Goal: Use online tool/utility

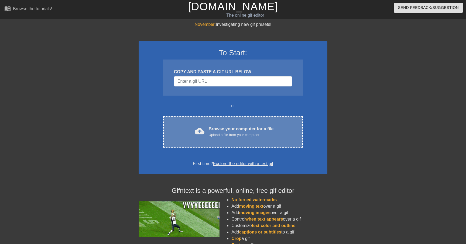
click at [220, 129] on div "Browse your computer for a file Upload a file from your computer" at bounding box center [241, 132] width 65 height 12
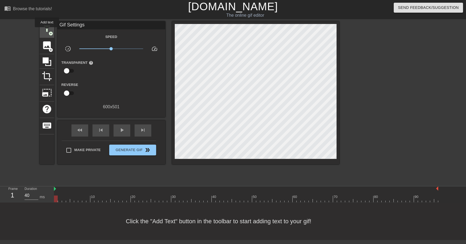
click at [47, 31] on span "title" at bounding box center [47, 29] width 10 height 10
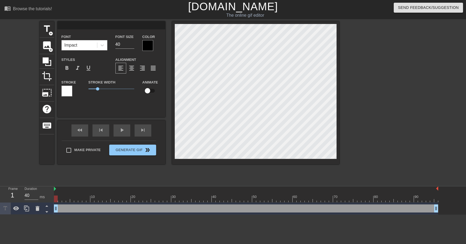
type input "i"
type textarea "i"
type input "i"
type textarea "i"
type input "i c"
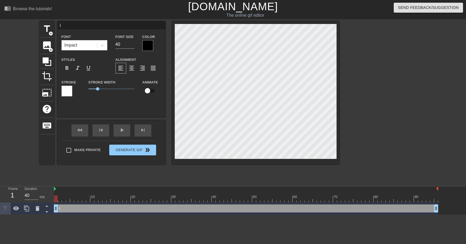
type textarea "i c"
type input "i ca"
type textarea "i ca"
type input "i can"
type textarea "i can"
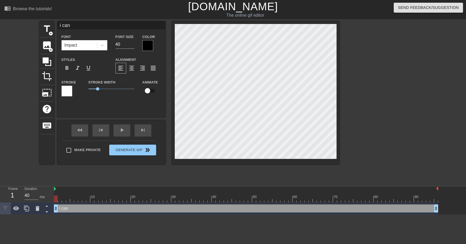
type input "i can"
type textarea "i can"
type input "i can"
type textarea "i can"
type input "i cant"
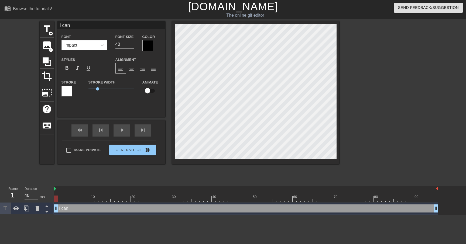
type textarea "i cant"
type input "i cant"
type textarea "i cant"
type input "i cant c"
type textarea "i cant c"
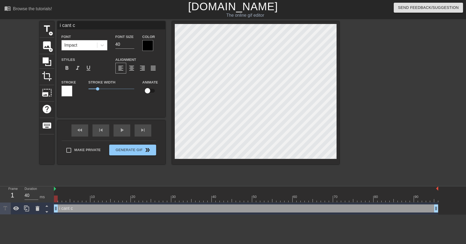
type input "i cant"
type textarea "i cant"
type input "i cant g"
type textarea "i cant g"
type input "i cant go"
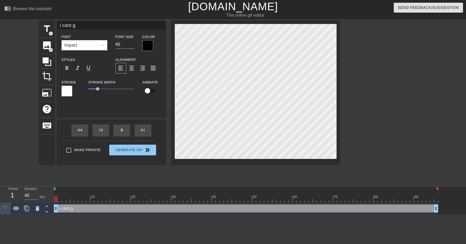
type textarea "i cant go"
type input "i cant go"
type textarea "i cant go"
type input "i cant go o"
type textarea "i cant go o"
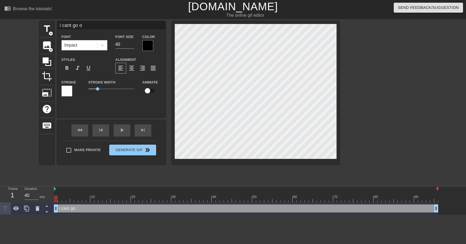
type input "i cant go on"
type textarea "i cant go on"
